Goal: Task Accomplishment & Management: Use online tool/utility

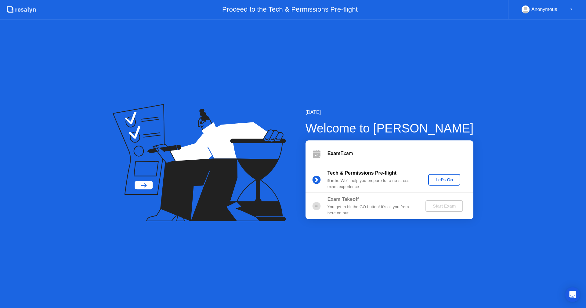
click at [450, 182] on div "Let's Go" at bounding box center [443, 179] width 27 height 5
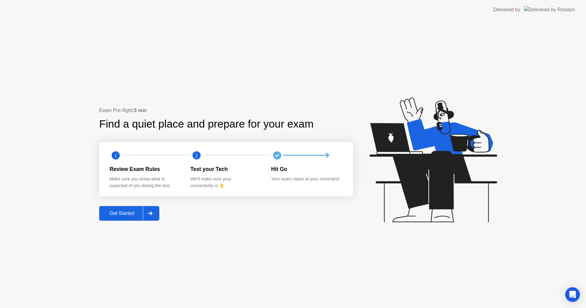
click at [125, 213] on div "Get Started" at bounding box center [122, 212] width 42 height 5
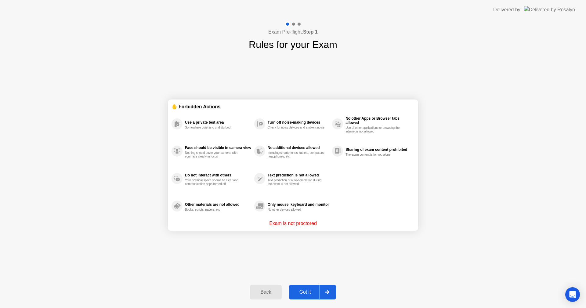
click at [308, 286] on button "Got it" at bounding box center [312, 292] width 47 height 15
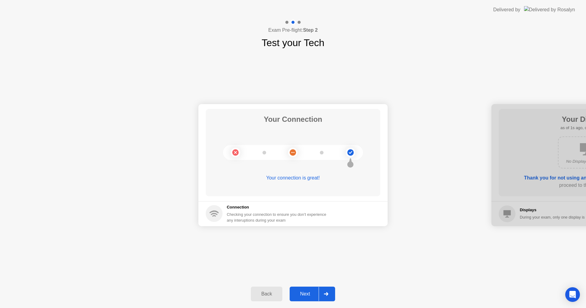
click at [307, 294] on div "Next" at bounding box center [304, 293] width 27 height 5
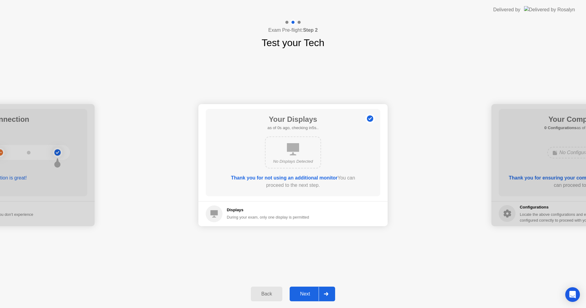
click at [307, 294] on div "Next" at bounding box center [304, 293] width 27 height 5
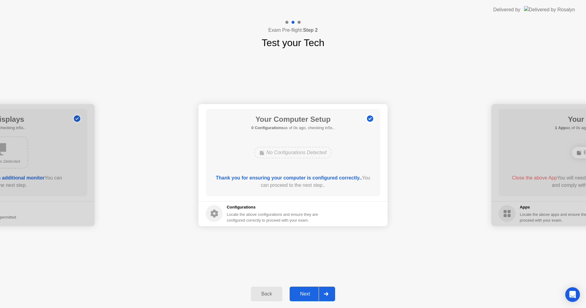
click at [307, 294] on div "Next" at bounding box center [304, 293] width 27 height 5
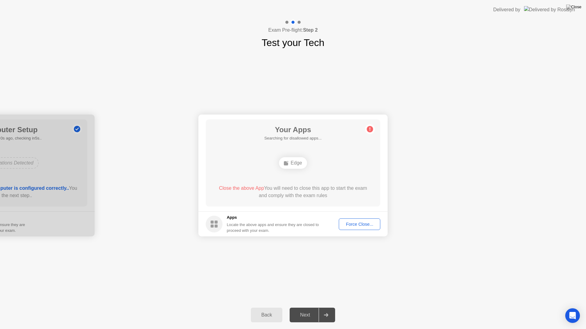
click at [354, 224] on div "Force Close..." at bounding box center [359, 224] width 37 height 5
click at [500, 257] on div "Your Connection Your connection is great! Connection Checking your connection t…" at bounding box center [293, 175] width 586 height 251
click at [393, 269] on div "Your Connection Your connection is great! Connection Checking your connection t…" at bounding box center [293, 175] width 586 height 251
click at [297, 160] on div "Edge" at bounding box center [293, 163] width 28 height 12
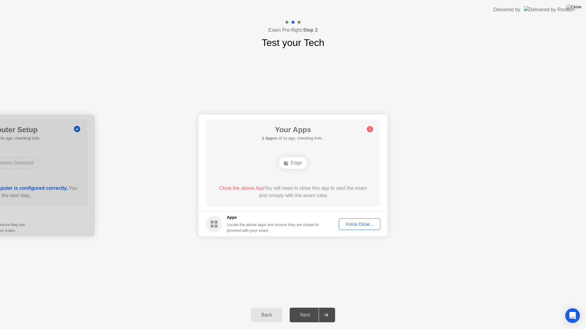
click at [376, 128] on div "Your Apps 1 App as of 1s ago, checking in4s.. Edge Close the above App You will…" at bounding box center [293, 163] width 174 height 87
click at [297, 166] on div "Edge" at bounding box center [293, 163] width 28 height 12
click at [351, 228] on button "Force Close..." at bounding box center [359, 225] width 41 height 12
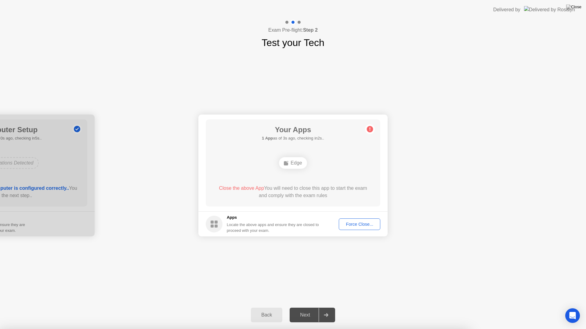
click at [363, 225] on div "Force Close..." at bounding box center [359, 224] width 37 height 5
click at [354, 231] on footer "Apps Locate the above apps and ensure they are closed to proceed with your exam…" at bounding box center [292, 224] width 189 height 25
click at [353, 228] on button "Force Close..." at bounding box center [359, 225] width 41 height 12
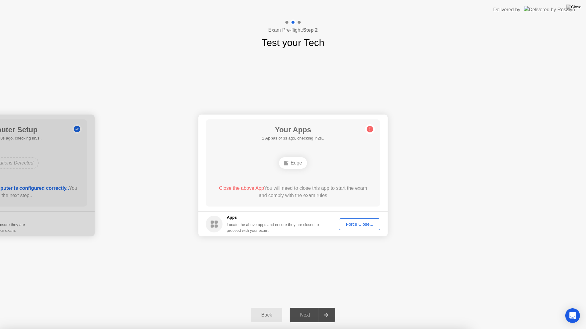
click at [360, 227] on div "Force Close..." at bounding box center [359, 224] width 37 height 5
click at [350, 226] on div "Force Close..." at bounding box center [359, 224] width 37 height 5
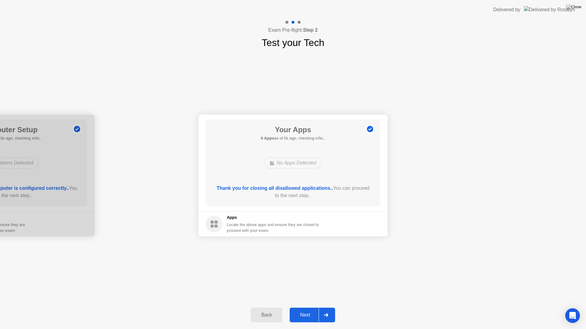
click at [363, 229] on footer "Apps Locate the above apps and ensure they are closed to proceed with your exam." at bounding box center [292, 224] width 189 height 25
click at [309, 307] on div "Next" at bounding box center [304, 315] width 27 height 5
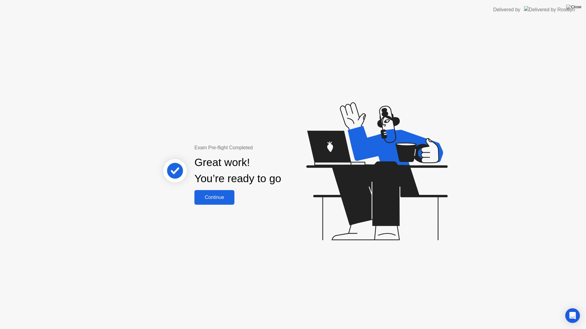
click at [229, 198] on div "Continue" at bounding box center [214, 197] width 36 height 5
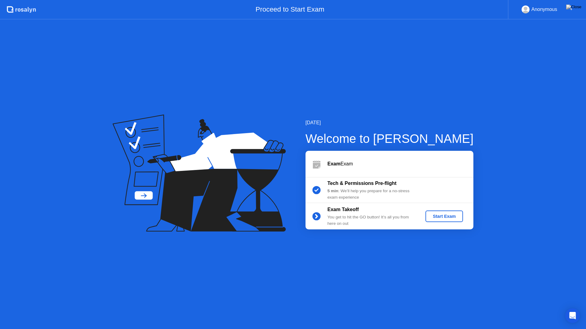
click at [439, 220] on button "Start Exam" at bounding box center [444, 217] width 38 height 12
